Goal: Information Seeking & Learning: Learn about a topic

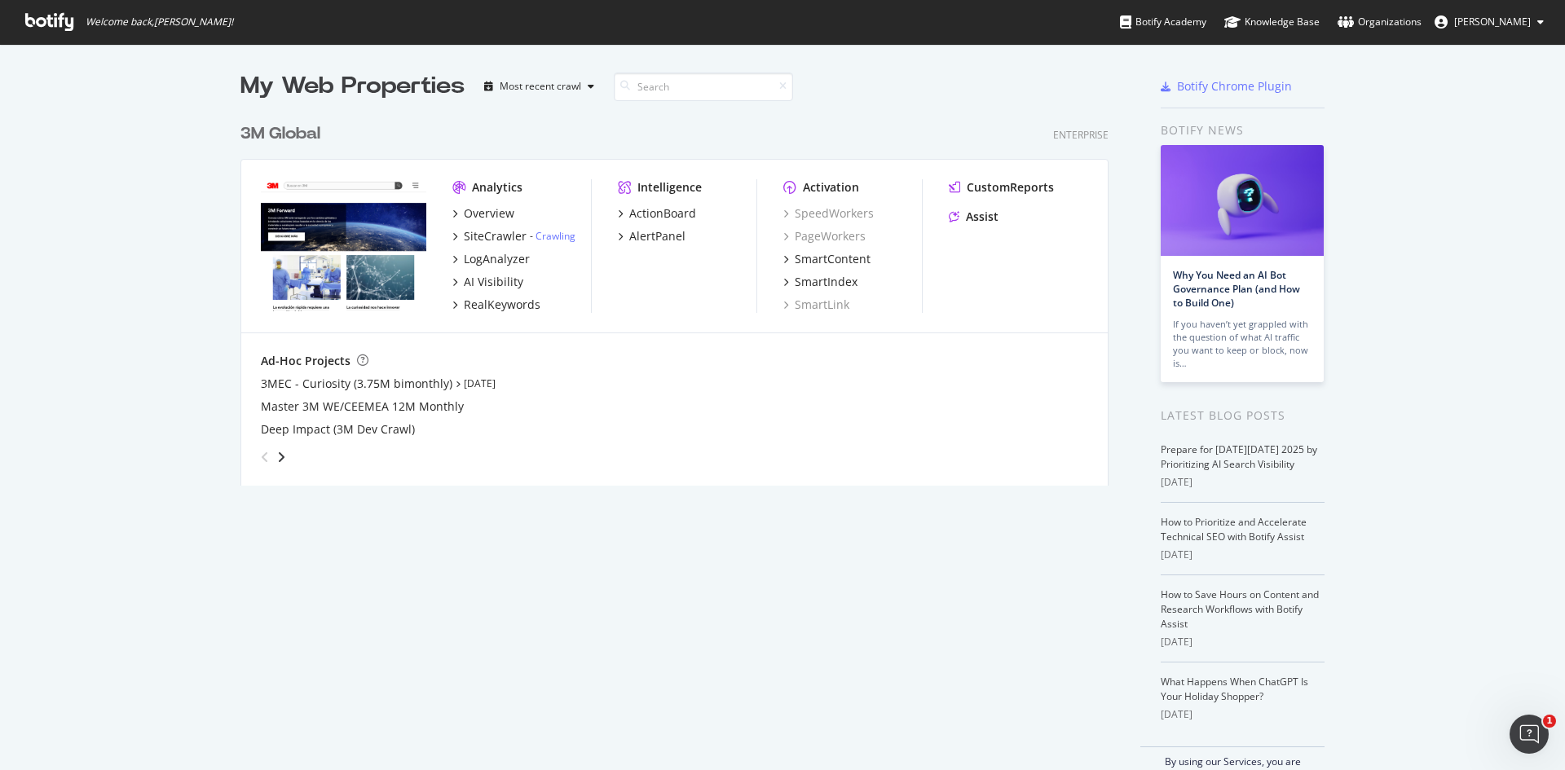
scroll to position [758, 1541]
click at [501, 236] on div "SiteCrawler" at bounding box center [495, 236] width 63 height 16
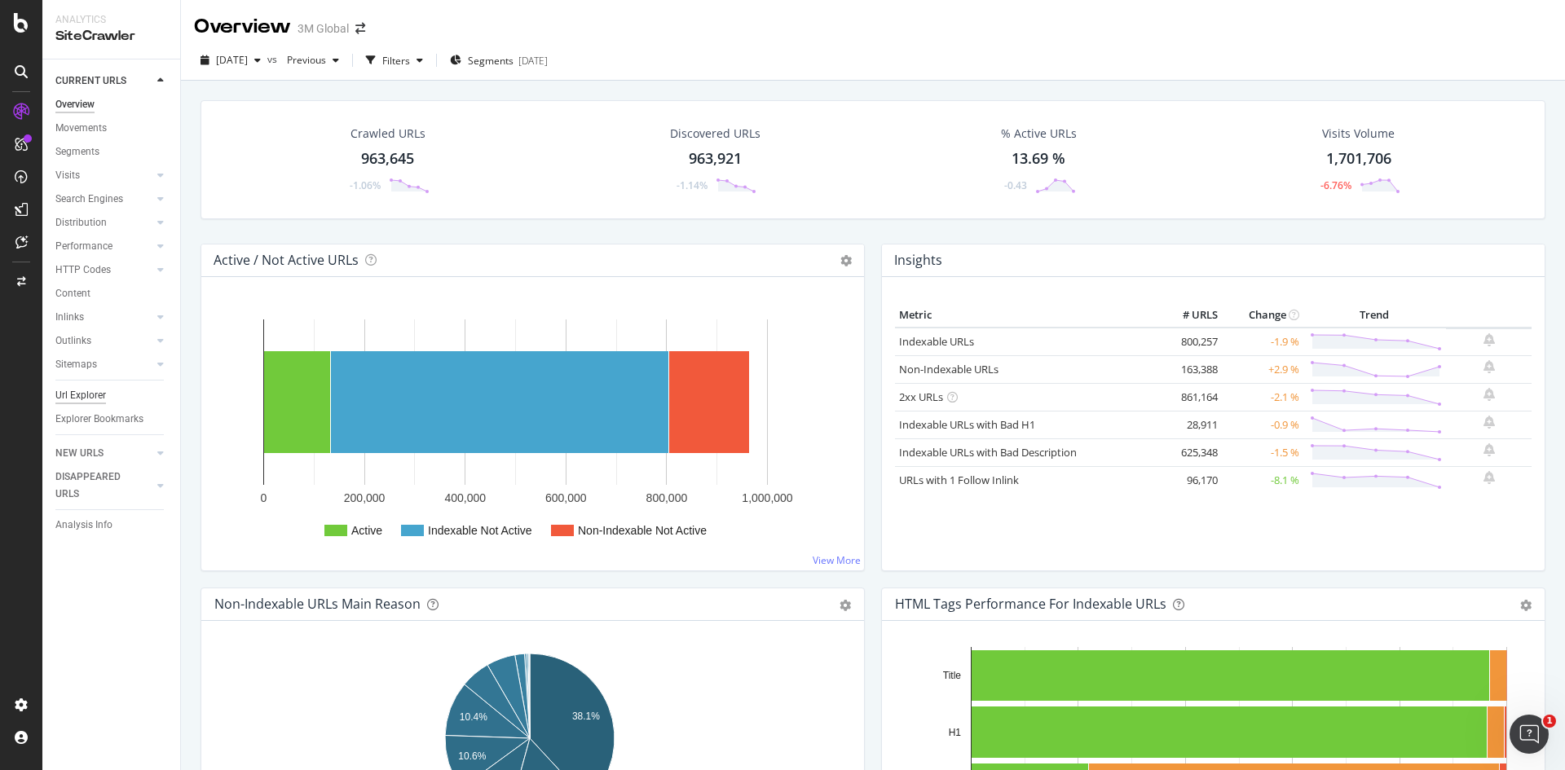
click at [76, 389] on div "Url Explorer" at bounding box center [80, 395] width 51 height 17
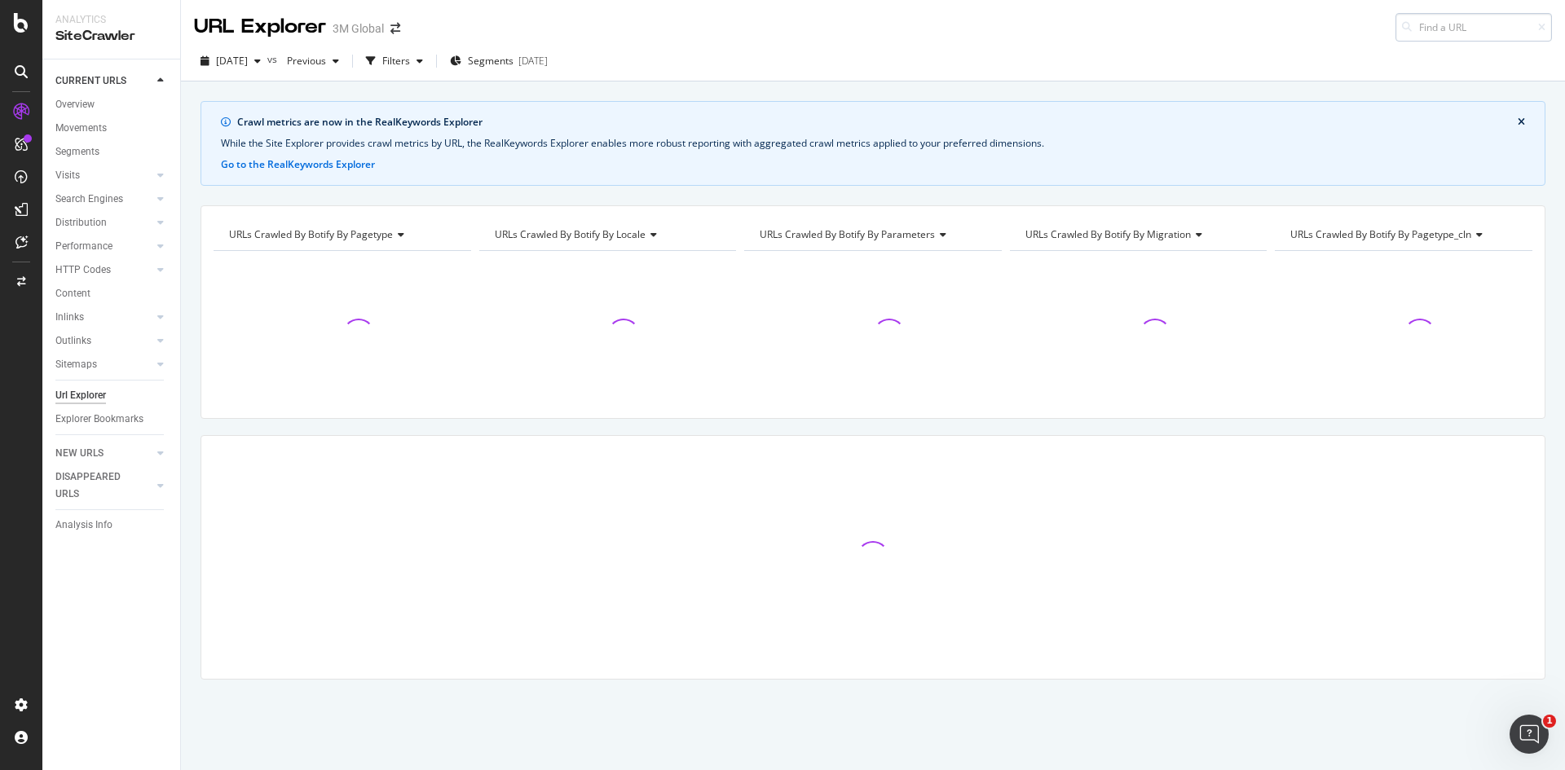
click at [1463, 29] on input at bounding box center [1474, 27] width 157 height 29
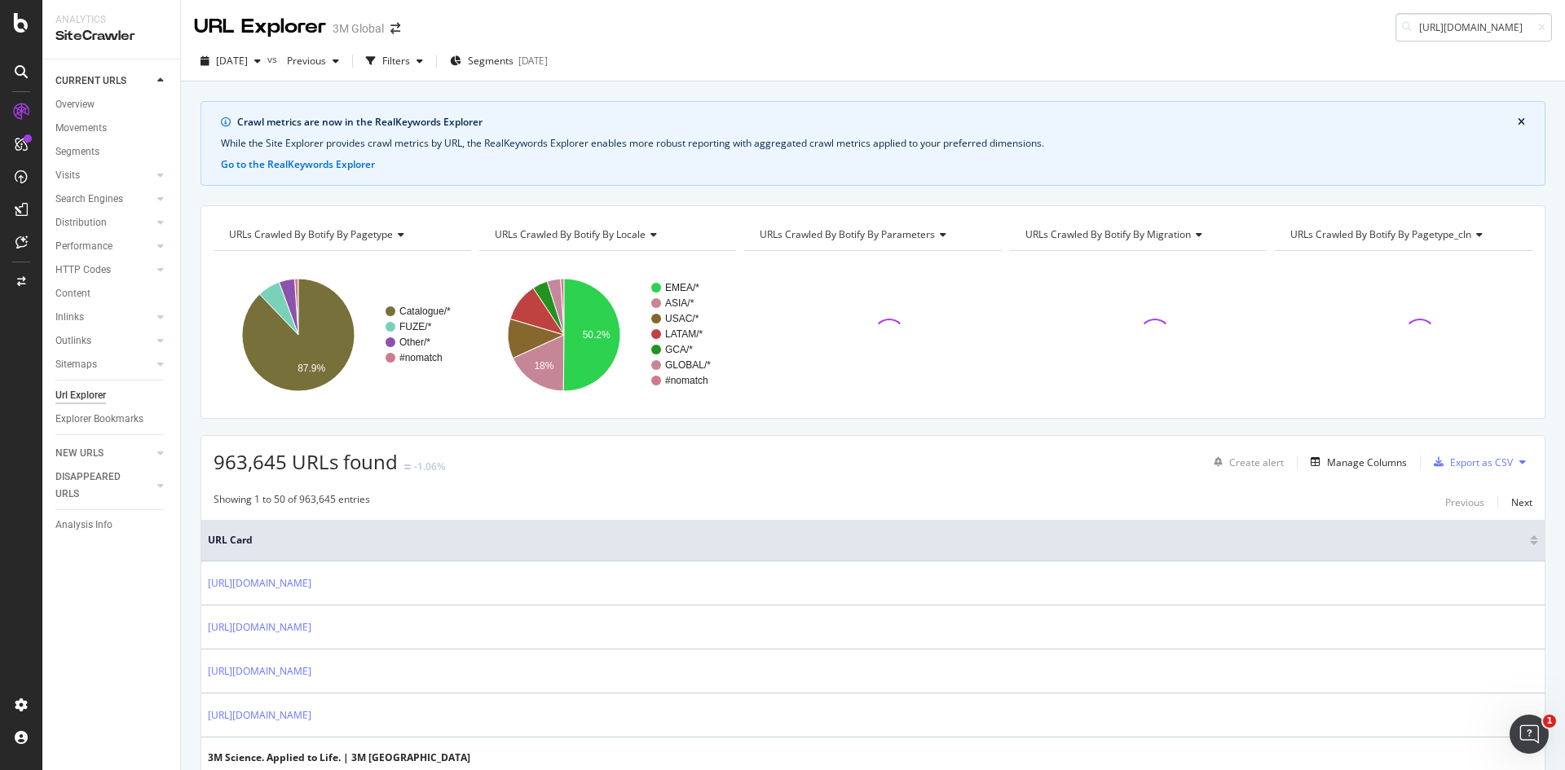
scroll to position [0, 121]
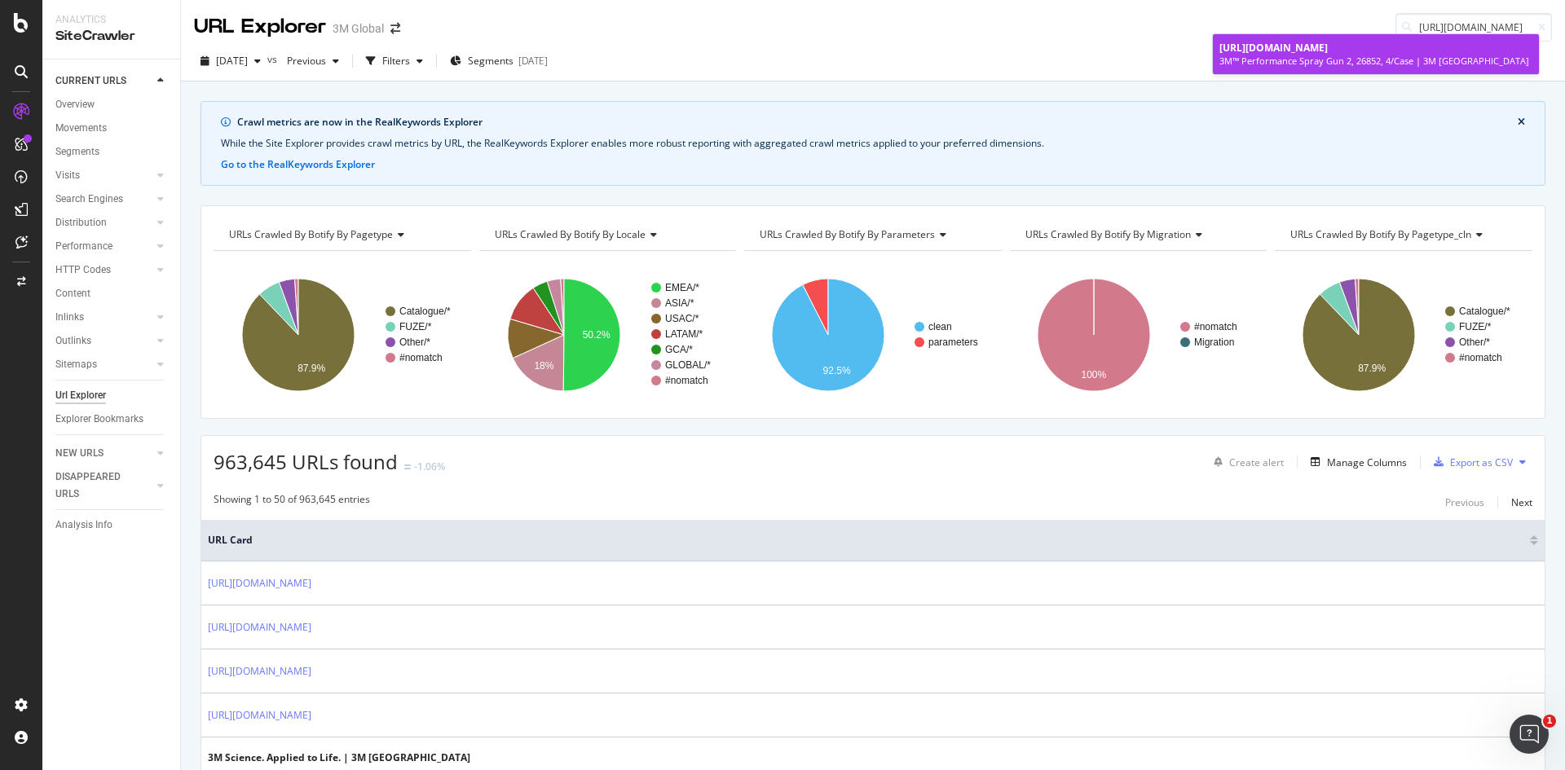
type input "[URL][DOMAIN_NAME]"
click at [1361, 55] on div "3M™ Performance Spray Gun 2, 26852, 4/Case | 3M [GEOGRAPHIC_DATA]" at bounding box center [1376, 61] width 313 height 13
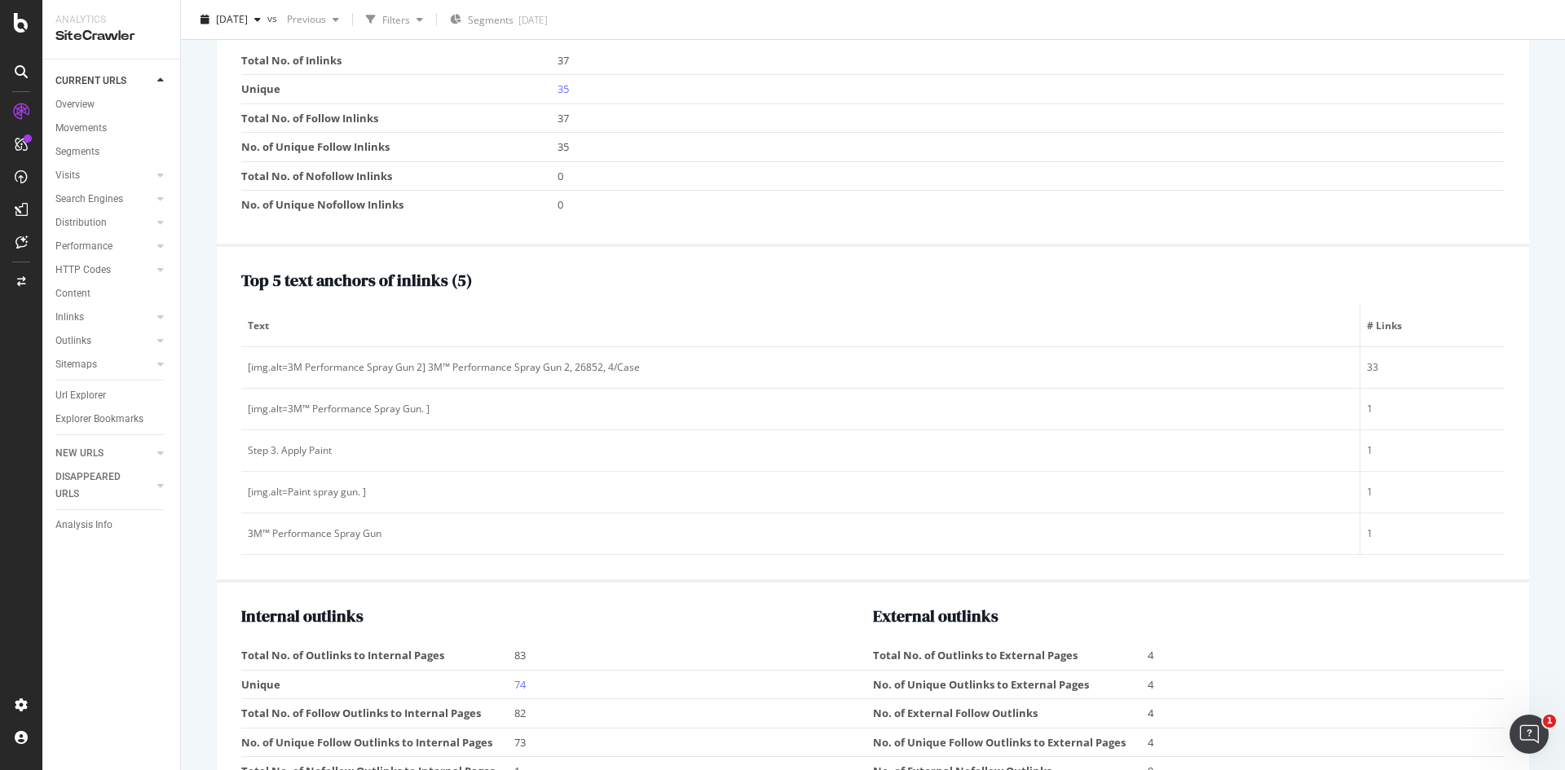
scroll to position [1942, 0]
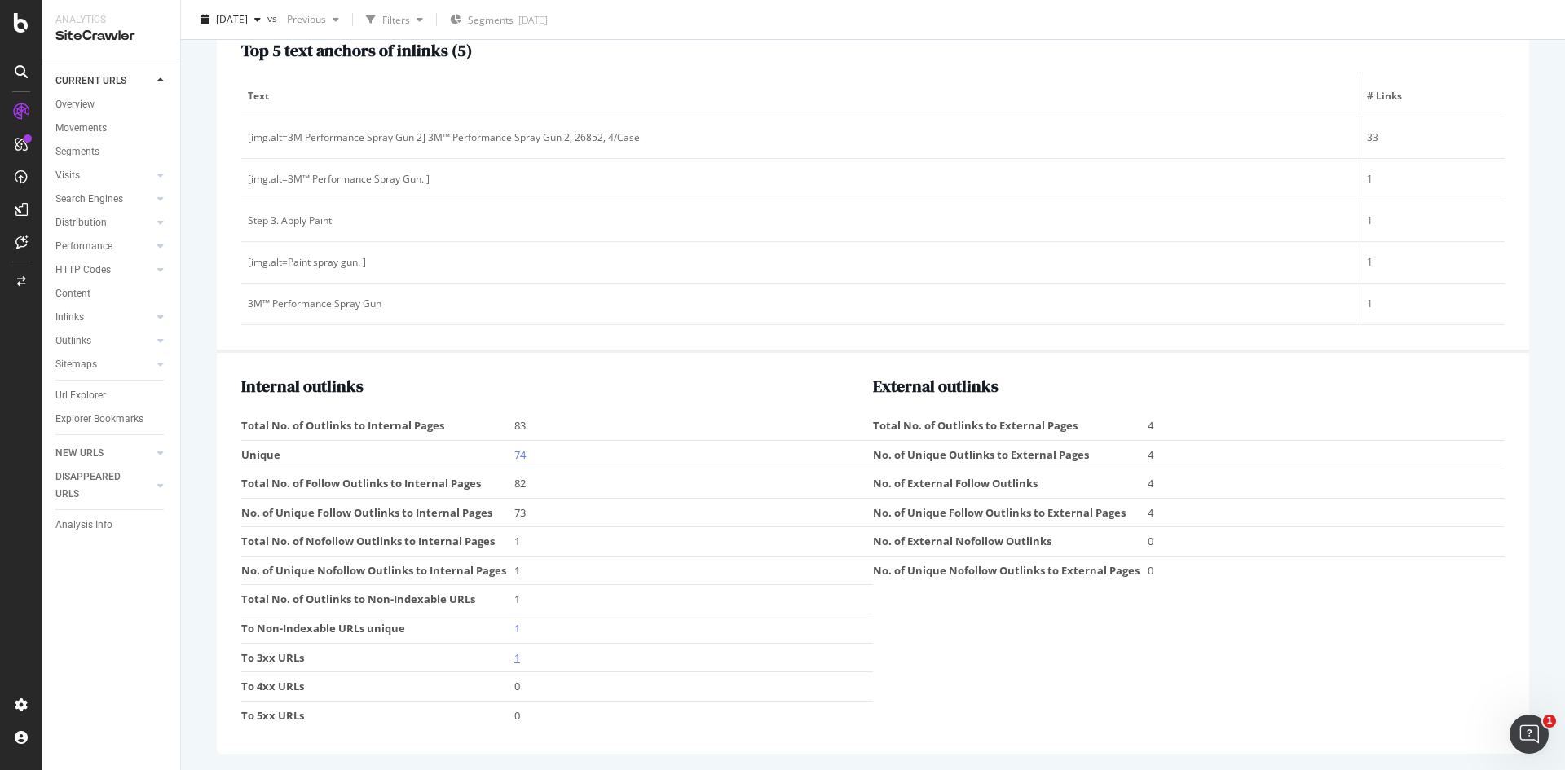
click at [514, 656] on link "1" at bounding box center [517, 658] width 6 height 15
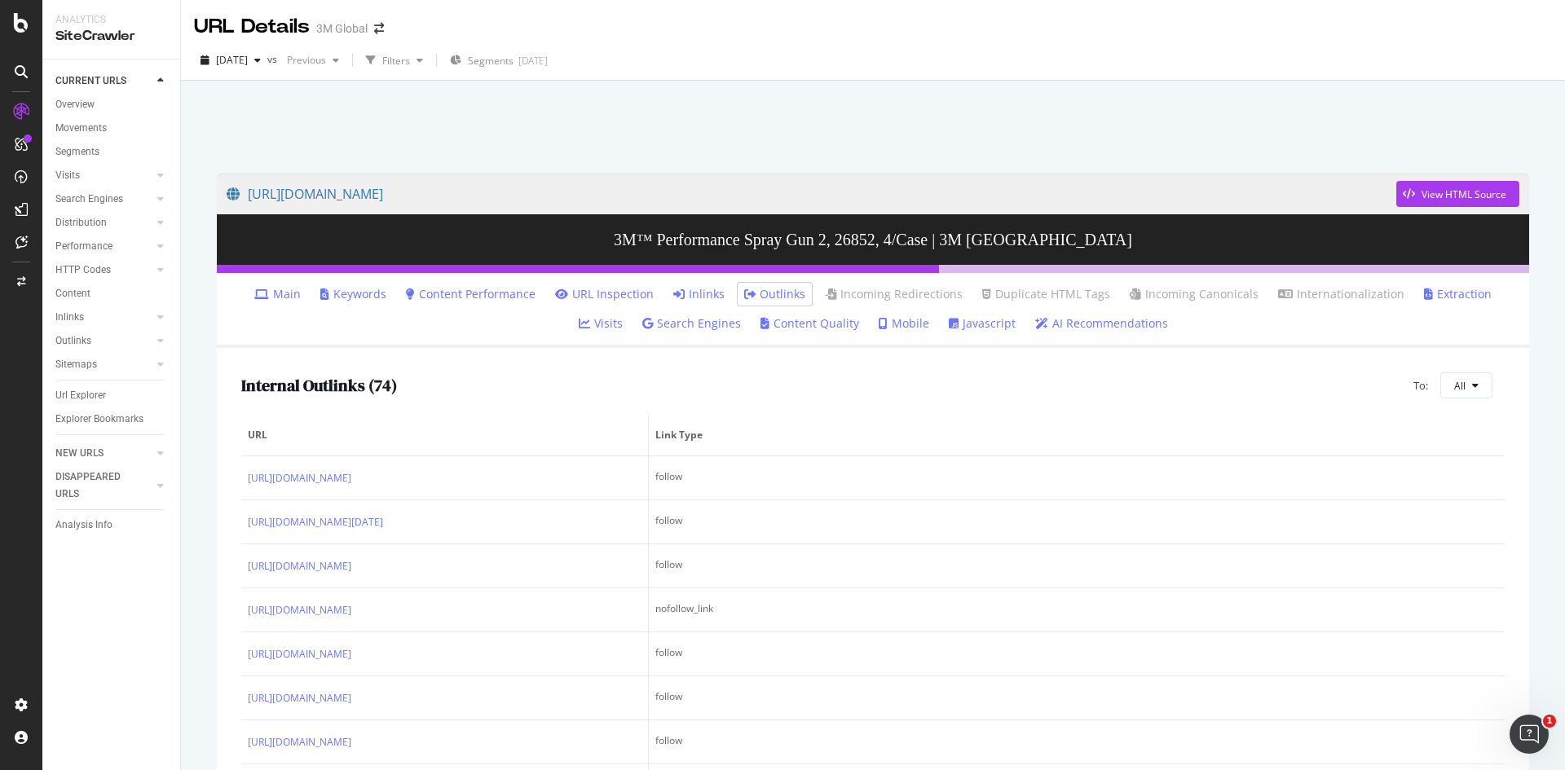
drag, startPoint x: 251, startPoint y: 296, endPoint x: 267, endPoint y: 293, distance: 15.8
click at [254, 296] on link "Main" at bounding box center [277, 294] width 46 height 16
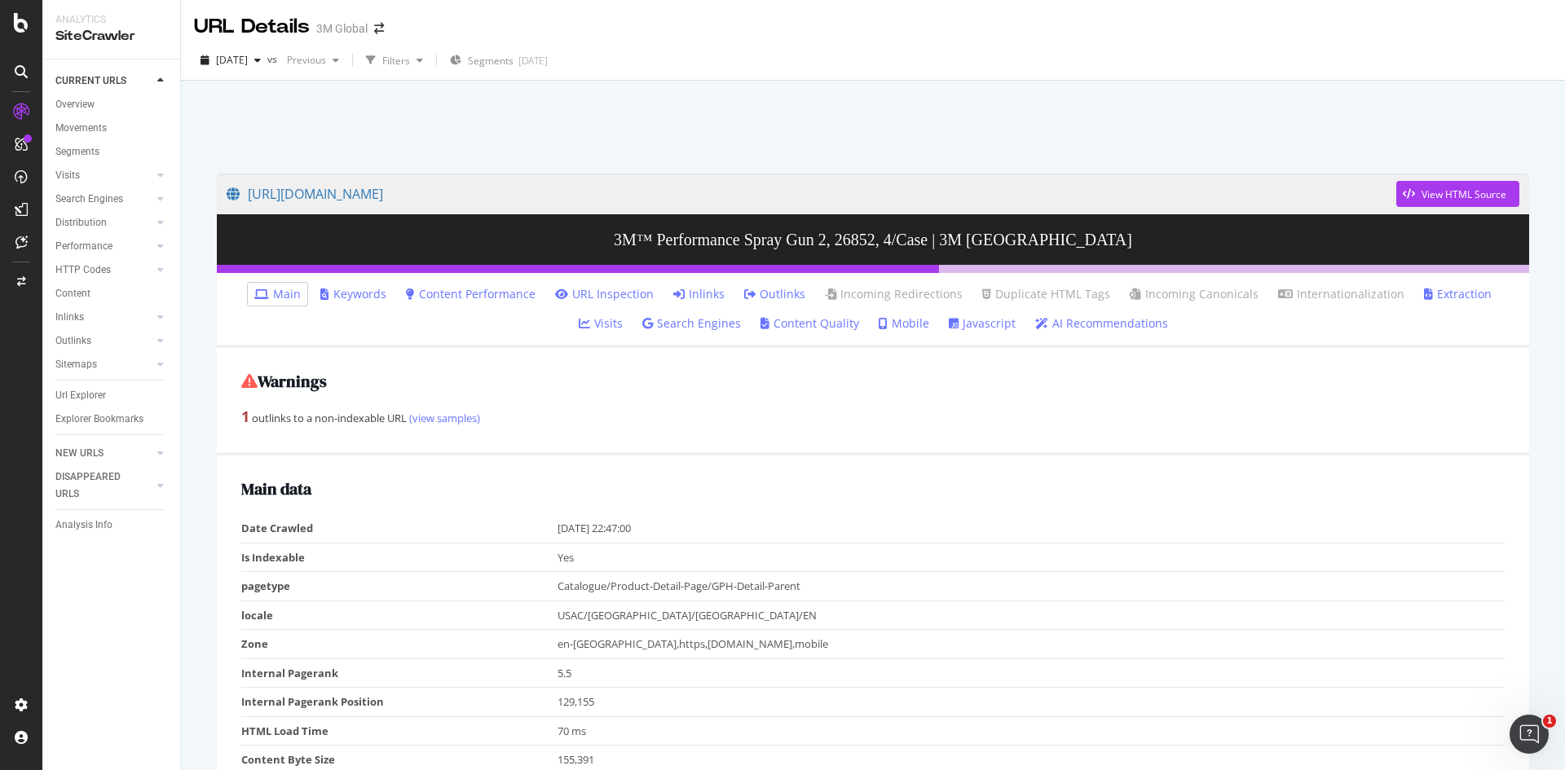
click at [326, 285] on li "Keywords" at bounding box center [353, 294] width 79 height 23
click at [354, 293] on link "Keywords" at bounding box center [353, 294] width 66 height 16
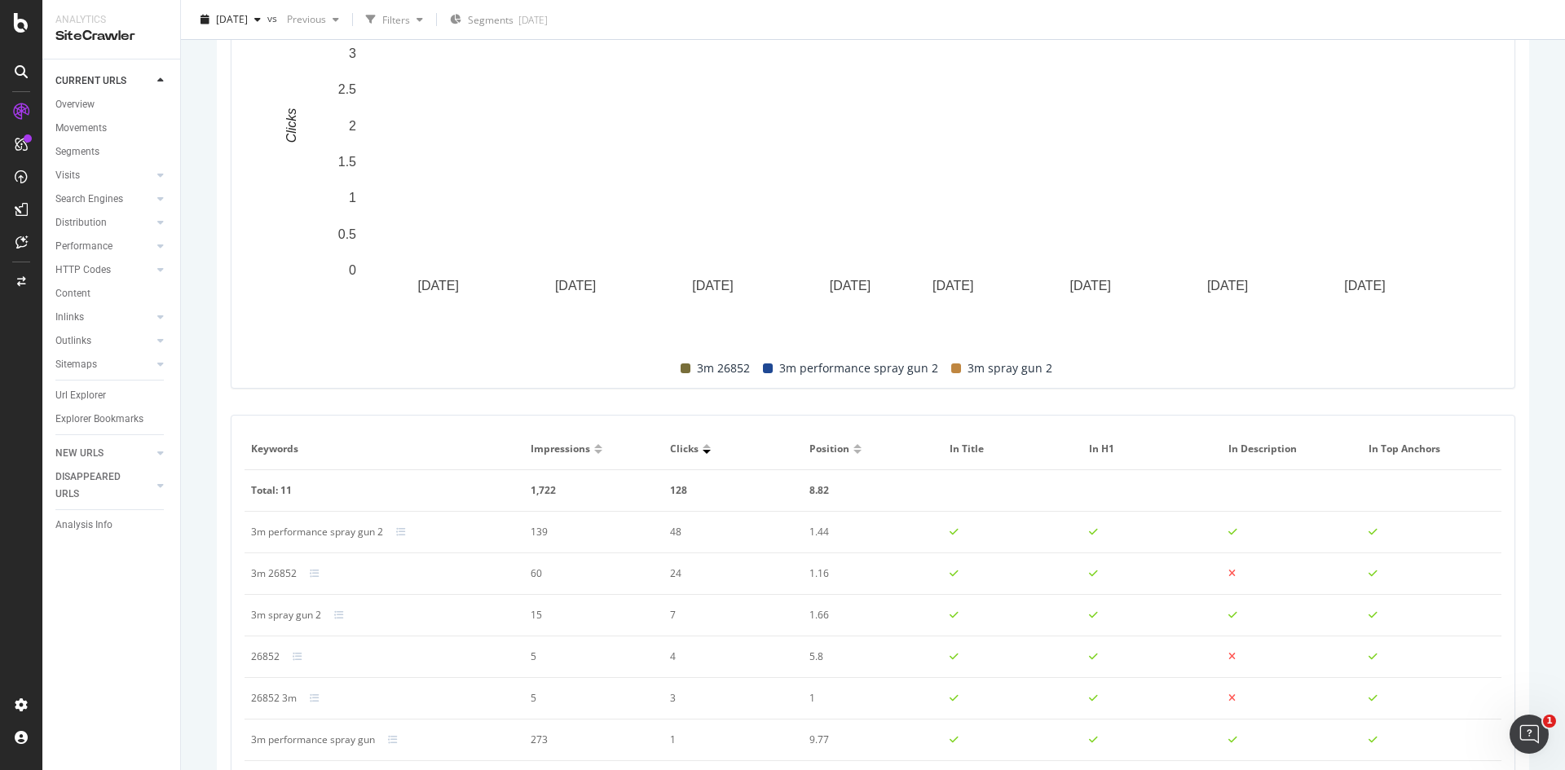
scroll to position [734, 0]
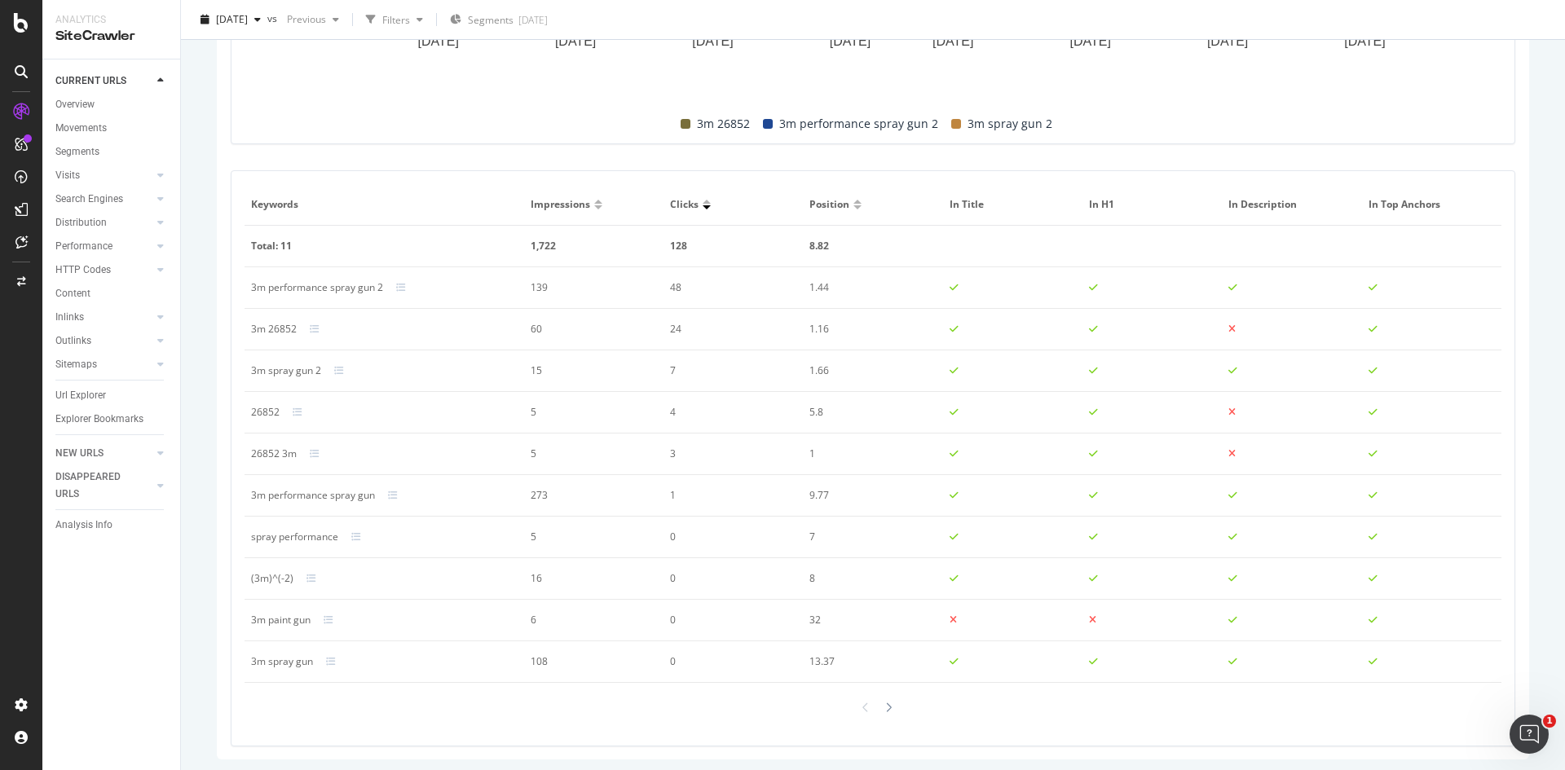
click at [594, 205] on div at bounding box center [598, 207] width 8 height 4
click at [886, 700] on div at bounding box center [888, 703] width 15 height 24
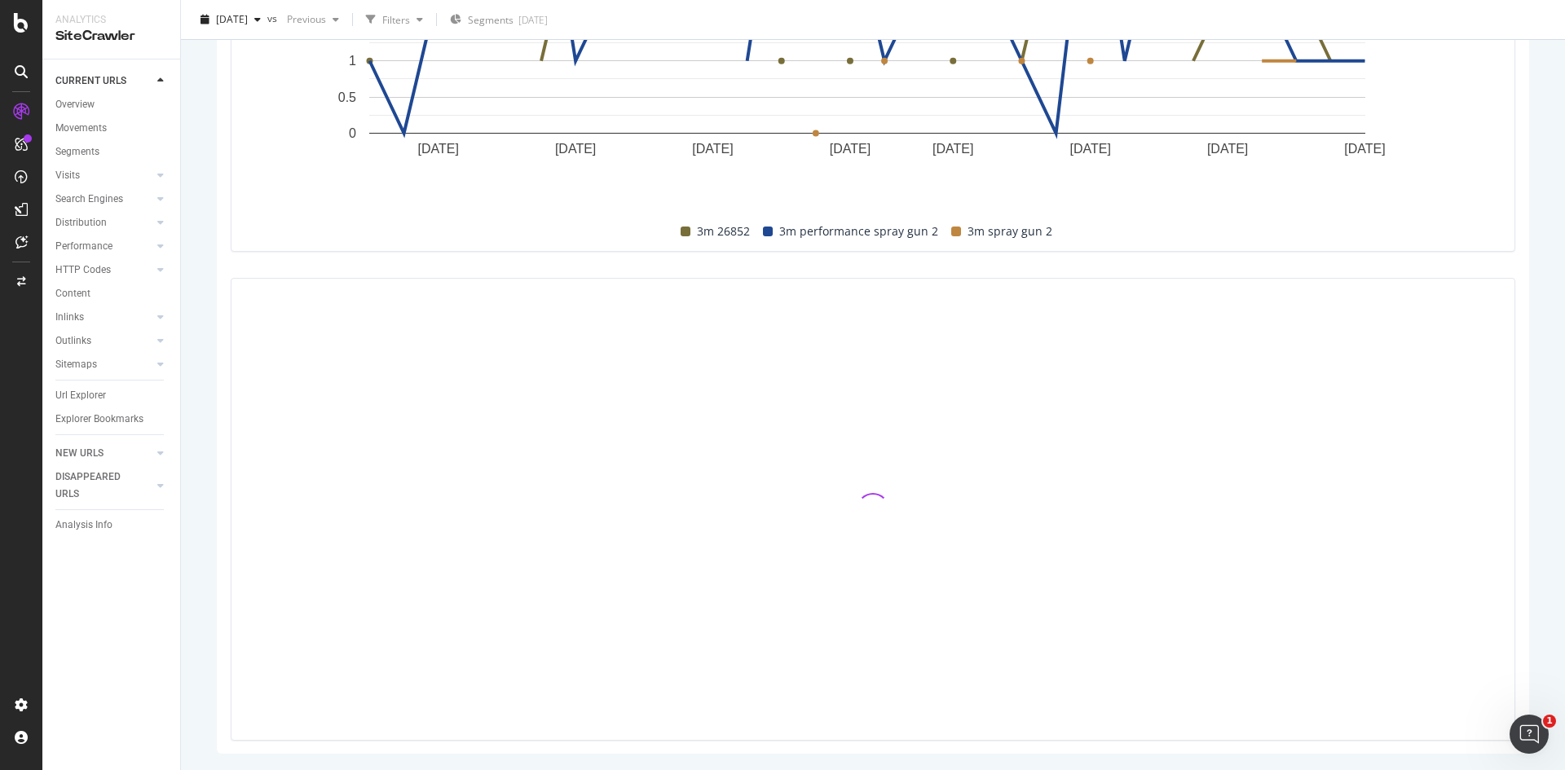
scroll to position [626, 0]
click at [859, 441] on div at bounding box center [866, 442] width 15 height 24
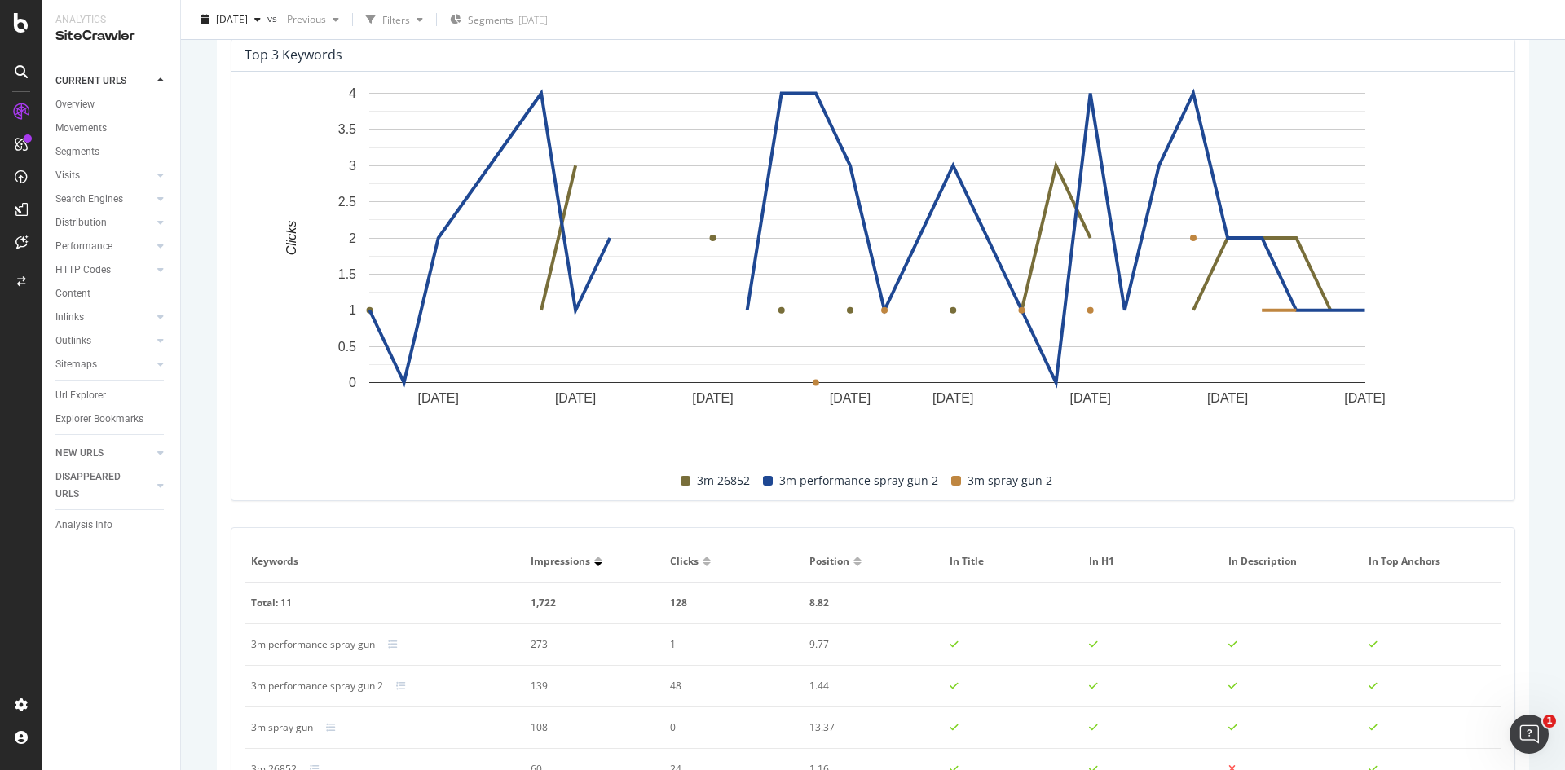
scroll to position [6, 0]
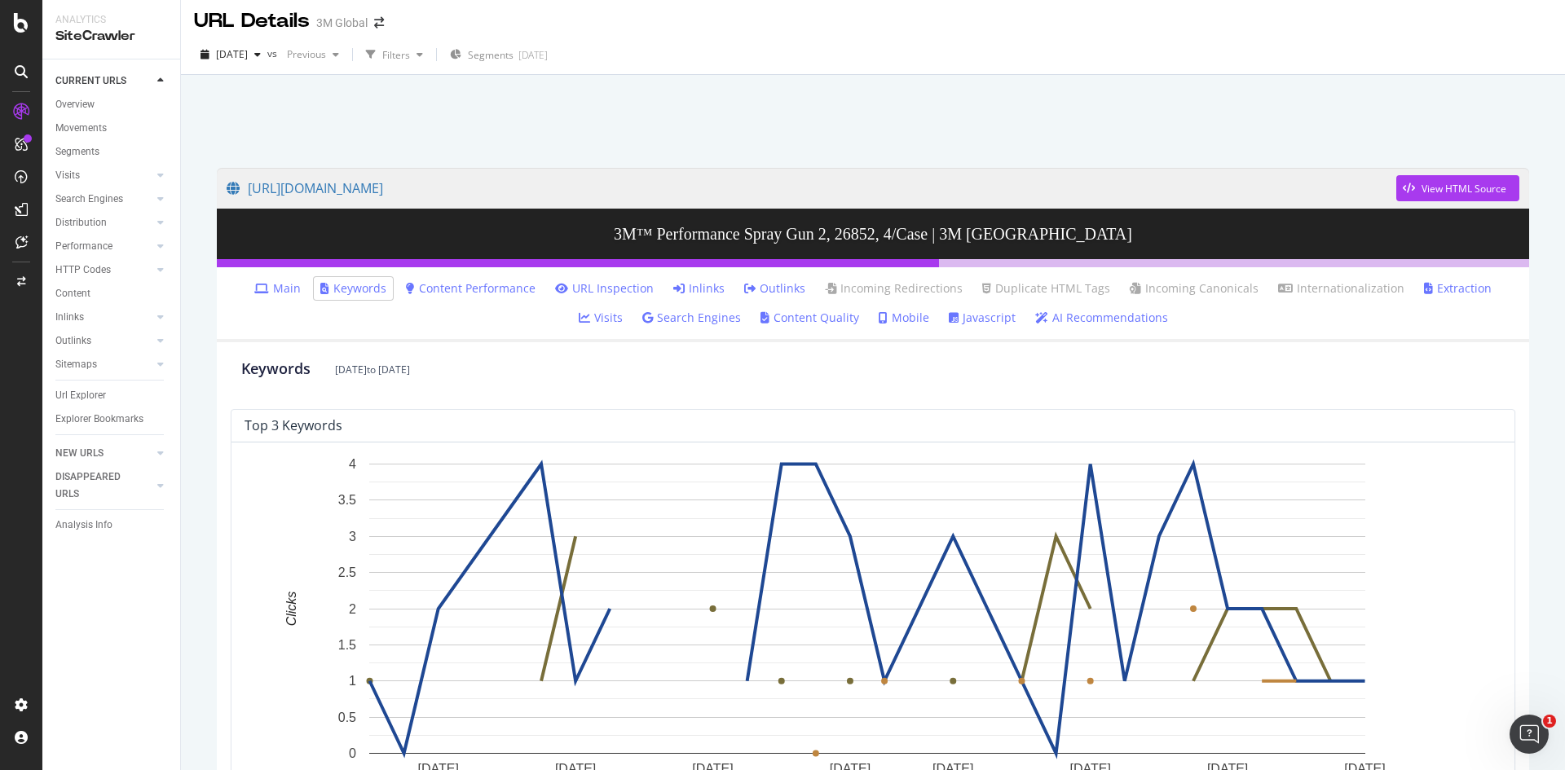
click at [453, 289] on link "Content Performance" at bounding box center [471, 288] width 130 height 16
